Goal: Understand process/instructions

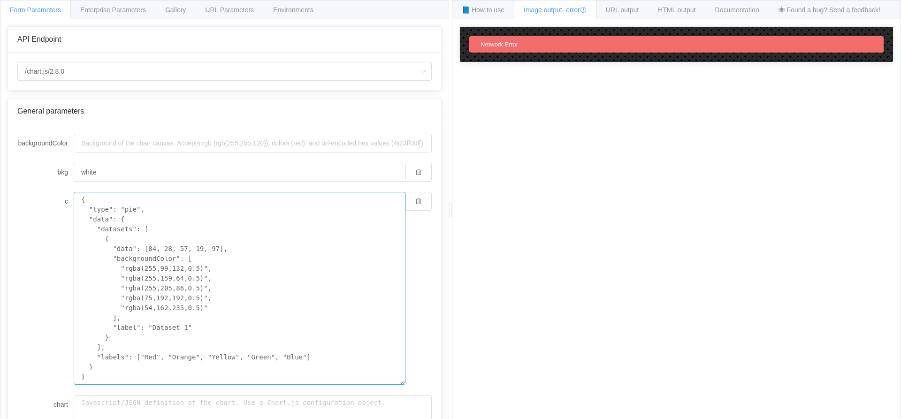
click at [254, 260] on textarea "{ "type": "pie", "data": { "datasets": [ { "data": [84, 28, 57, 19, 97], "backg…" at bounding box center [240, 288] width 332 height 193
click at [523, 210] on div "How to maximize Image Charts in 3 steps Read the step-by-[PERSON_NAME] to the I…" at bounding box center [676, 226] width 448 height 414
click at [557, 10] on span "Image output - error" at bounding box center [555, 10] width 63 height 8
click at [540, 3] on div "Image output - error" at bounding box center [555, 9] width 83 height 19
click at [503, 9] on span "📘 How to use" at bounding box center [483, 10] width 43 height 8
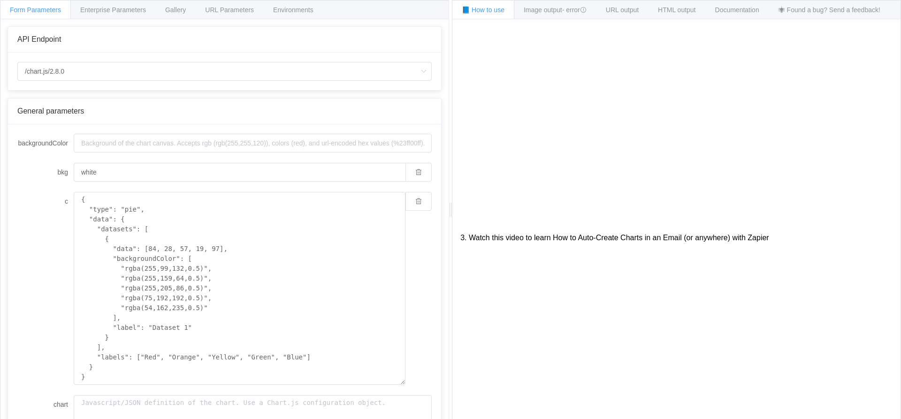
scroll to position [173, 0]
